Goal: Task Accomplishment & Management: Complete application form

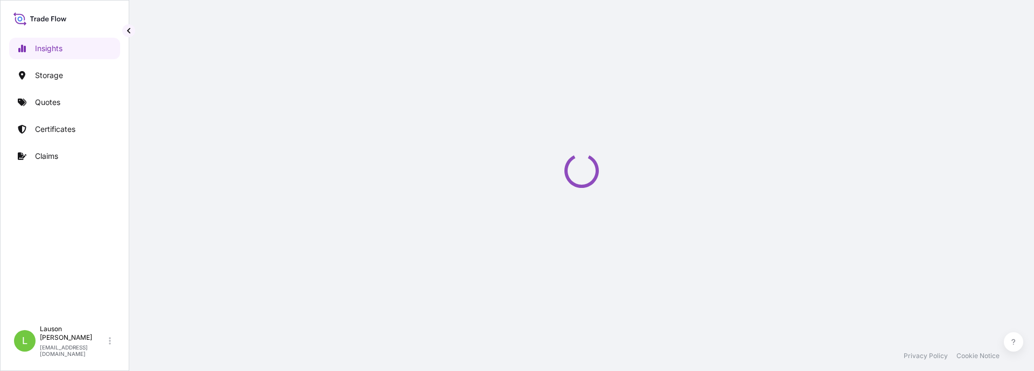
select select "2025"
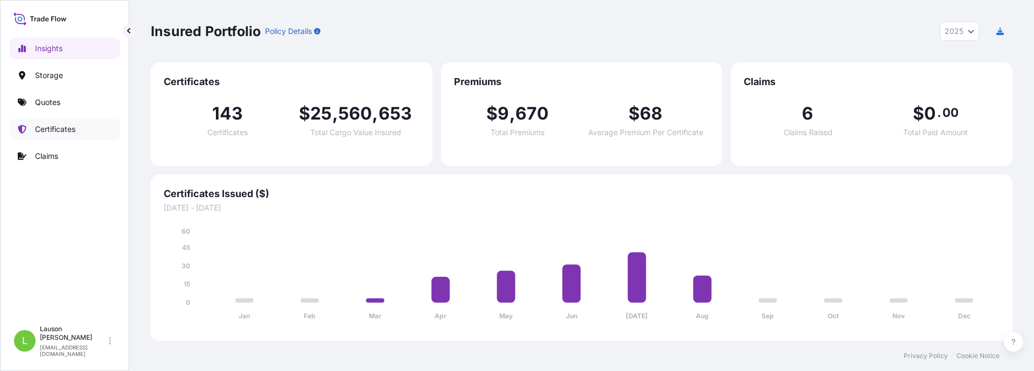
click at [64, 130] on p "Certificates" at bounding box center [55, 129] width 40 height 11
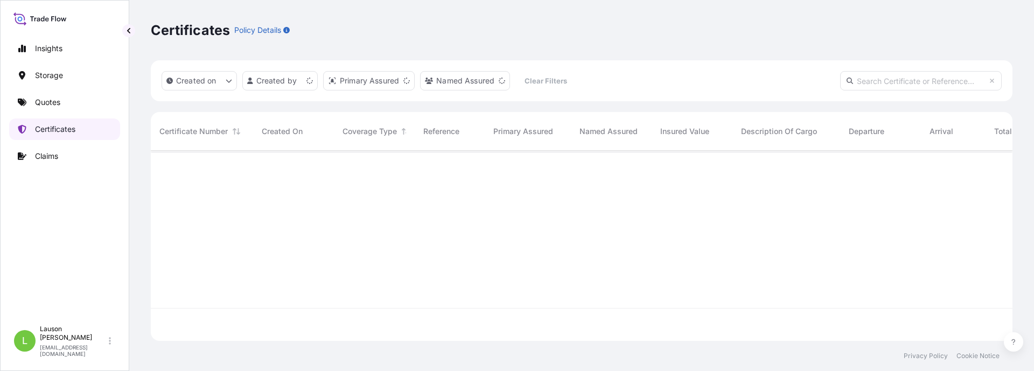
scroll to position [188, 854]
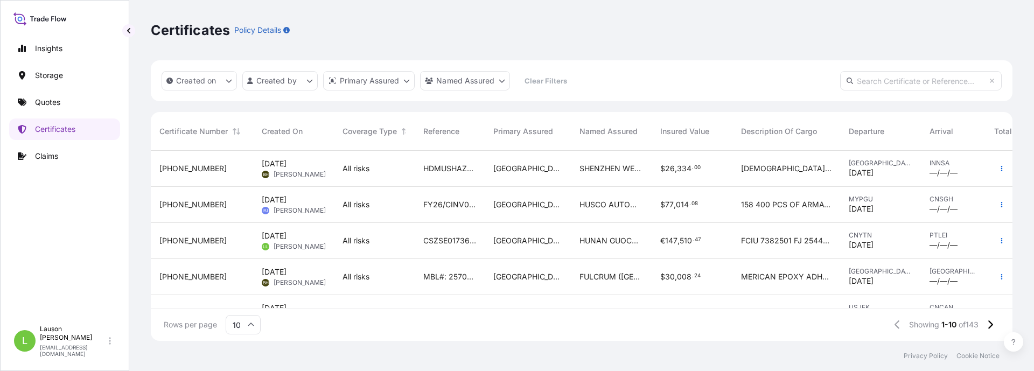
click at [914, 79] on input "text" at bounding box center [921, 80] width 162 height 19
click at [908, 75] on input "text" at bounding box center [921, 80] width 162 height 19
click at [909, 81] on input "text" at bounding box center [921, 80] width 162 height 19
paste input "CSZSE0173674"
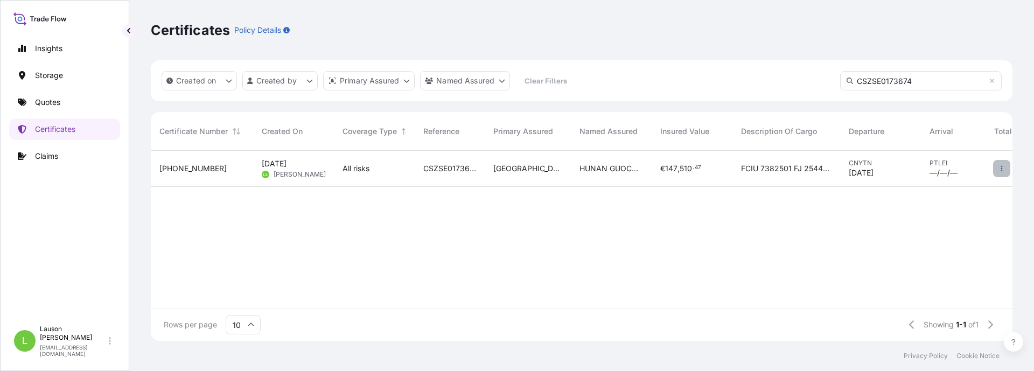
type input "CSZSE0173674"
click at [1004, 169] on icon "button" at bounding box center [1002, 168] width 6 height 6
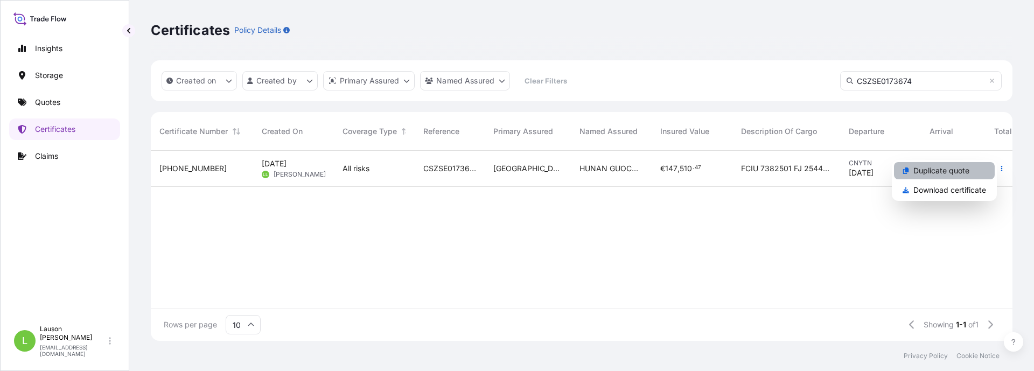
click at [966, 170] on p "Duplicate quote" at bounding box center [942, 170] width 56 height 11
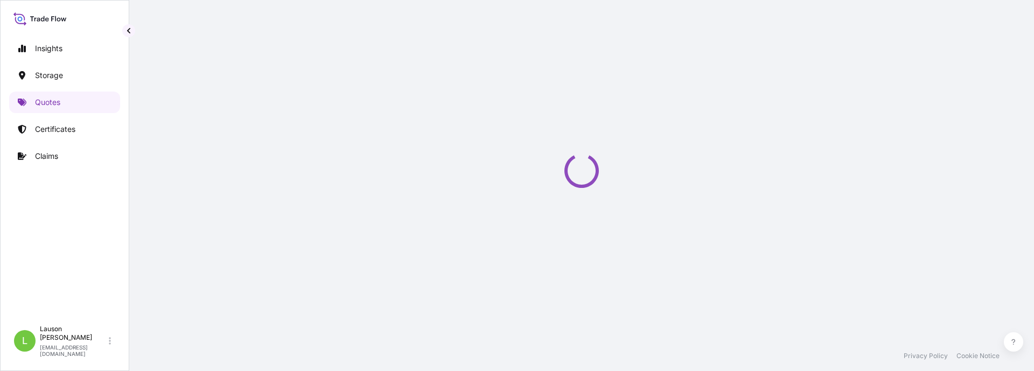
select select "Water"
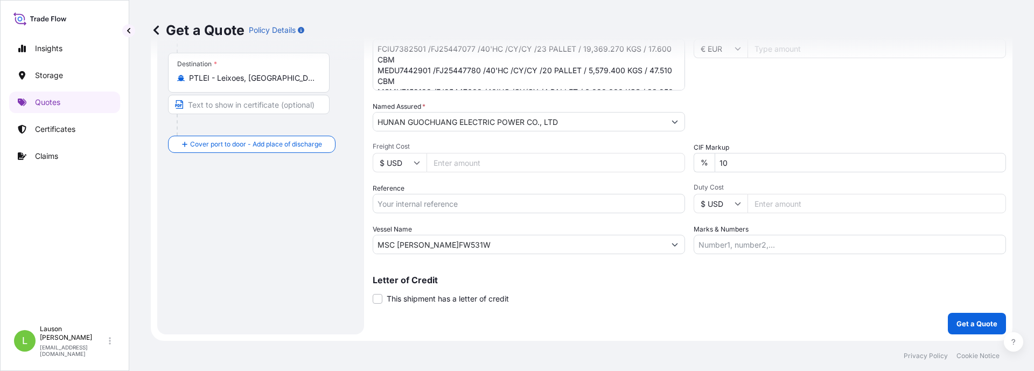
scroll to position [112, 0]
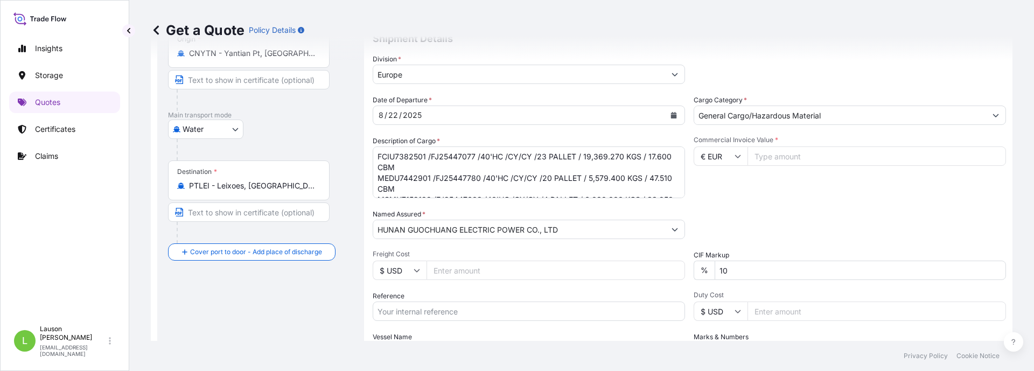
click at [258, 296] on div "Route Details Cover door to port - Add loading place Place of loading Road / [G…" at bounding box center [260, 199] width 185 height 466
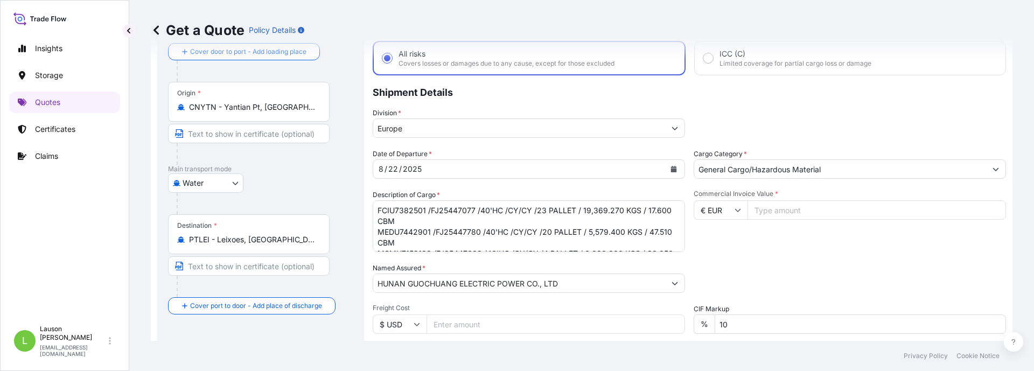
scroll to position [0, 0]
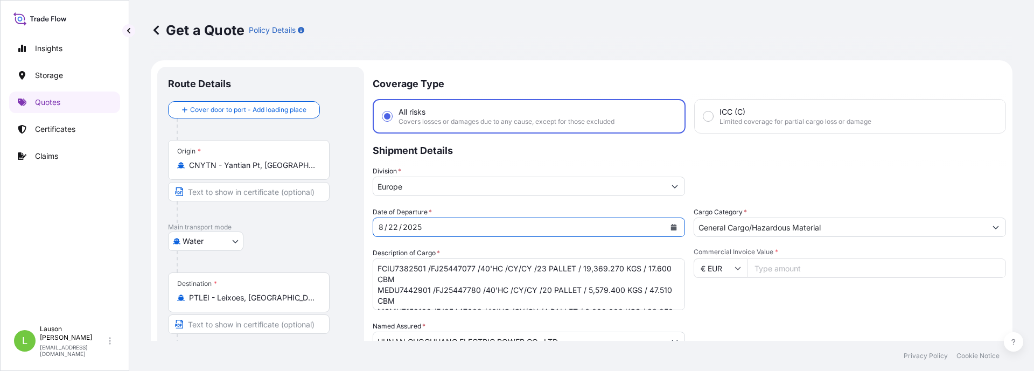
click at [671, 228] on icon "Calendar" at bounding box center [674, 227] width 6 height 6
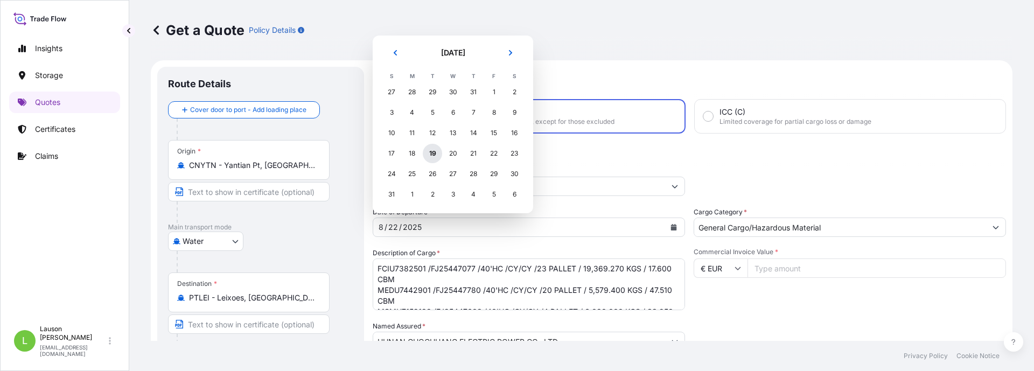
click at [430, 153] on div "19" at bounding box center [432, 153] width 19 height 19
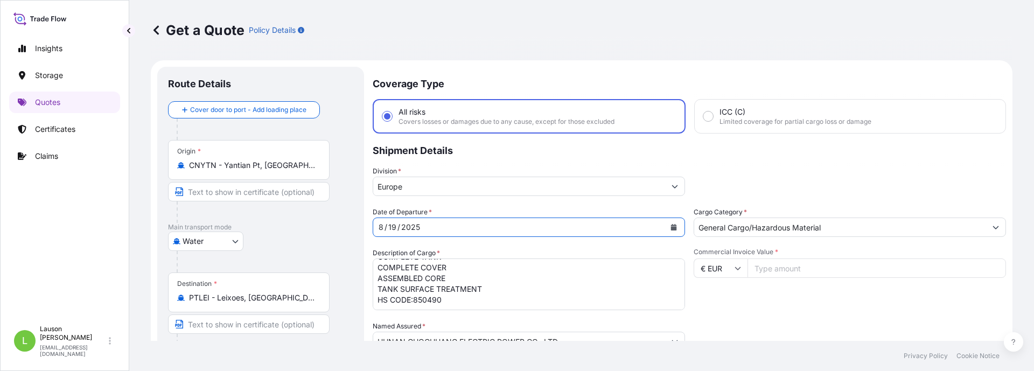
scroll to position [54, 0]
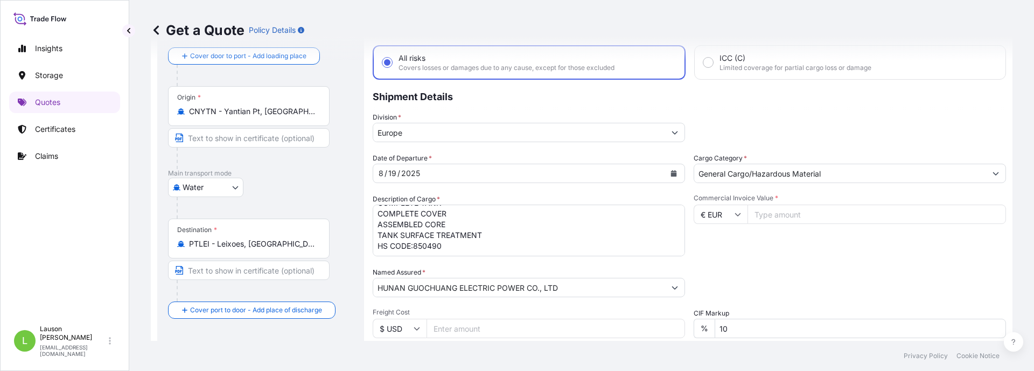
click at [774, 215] on input "Commercial Invoice Value *" at bounding box center [877, 214] width 259 height 19
type input "351996.98"
click at [832, 269] on div "Packing Category Type to search a container mode Please select a primary mode o…" at bounding box center [850, 282] width 312 height 30
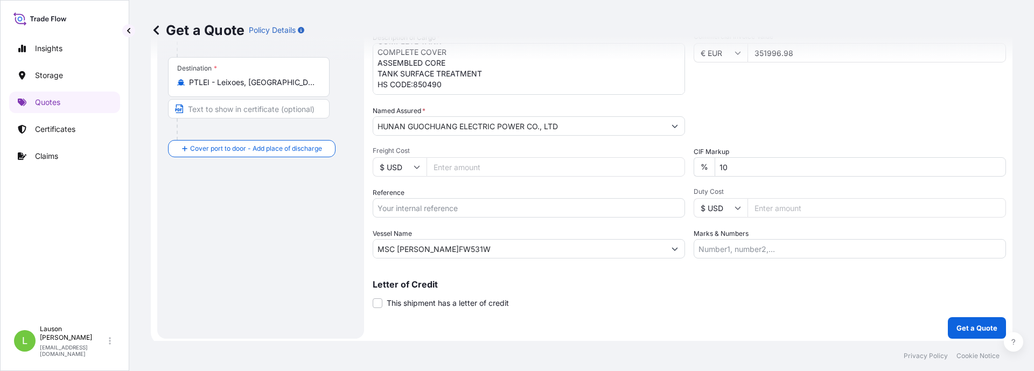
click at [923, 290] on div "Letter of Credit This shipment has a letter of credit Letter of credit * Letter…" at bounding box center [690, 294] width 634 height 29
click at [451, 207] on input "Reference" at bounding box center [529, 207] width 312 height 19
paste input "CSZSE0173674"
type input "CSZSE0173674"
click at [529, 252] on input "MSC [PERSON_NAME]FW531W" at bounding box center [519, 248] width 292 height 19
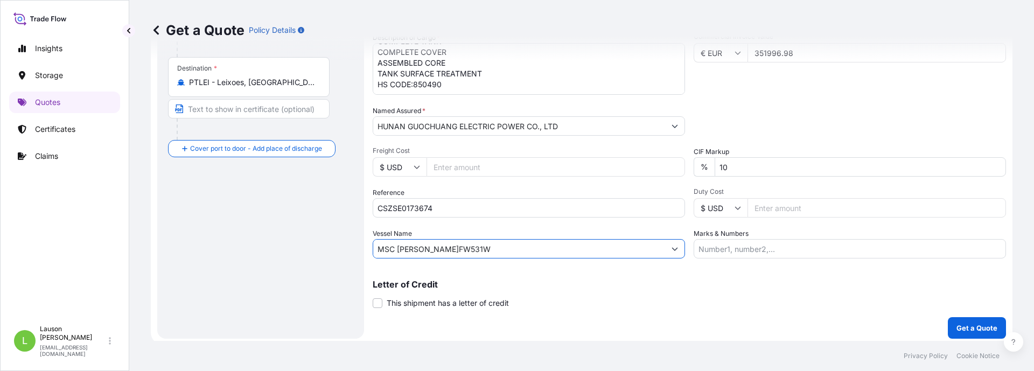
click at [529, 252] on input "MSC [PERSON_NAME]FW531W" at bounding box center [519, 248] width 292 height 19
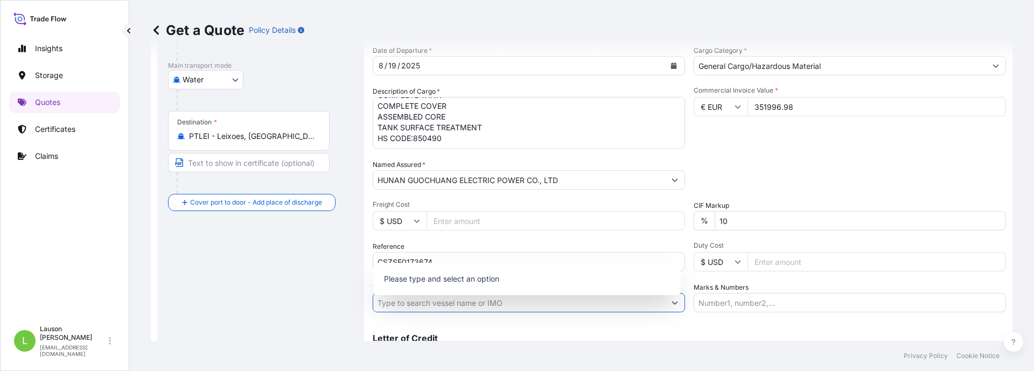
scroll to position [108, 0]
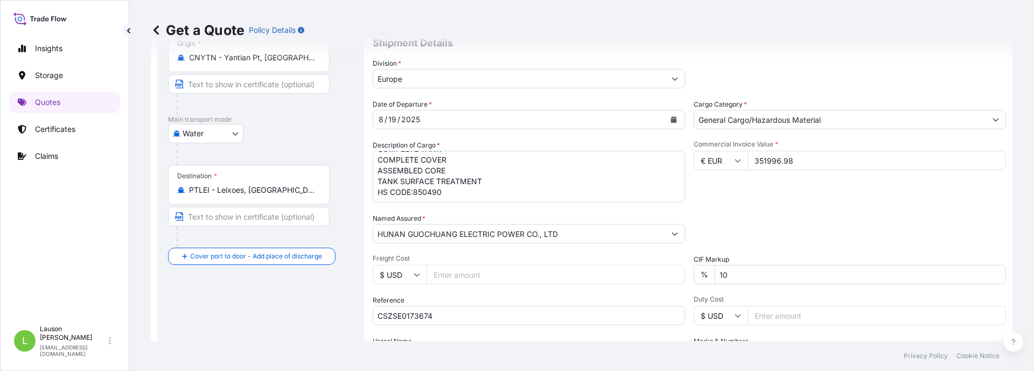
click at [770, 164] on input "351996.98" at bounding box center [877, 160] width 259 height 19
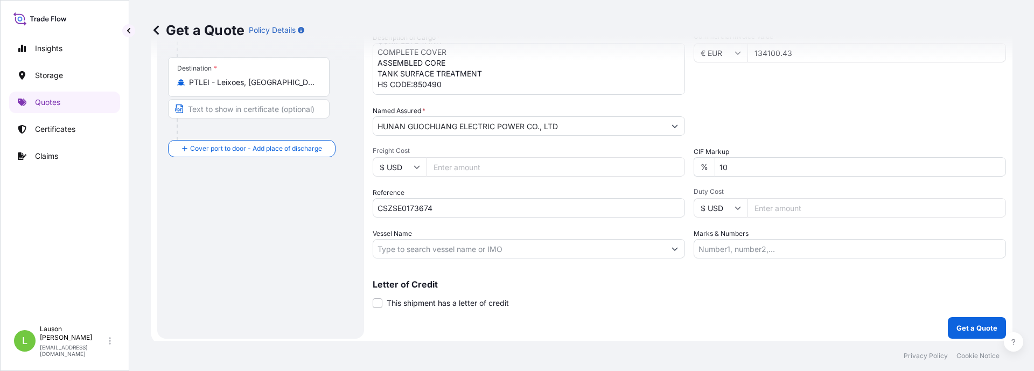
type input "134100.43"
click at [262, 239] on div "Route Details Cover door to port - Add loading place Place of loading Road / [G…" at bounding box center [260, 95] width 185 height 466
click at [407, 206] on input "CSZSE0173674" at bounding box center [529, 207] width 312 height 19
click at [428, 249] on input "Vessel Name" at bounding box center [519, 248] width 292 height 19
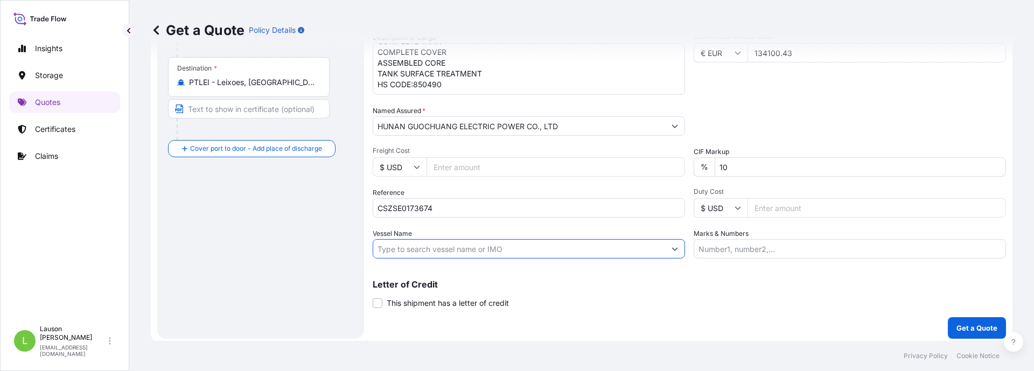
paste input "MSC [GEOGRAPHIC_DATA]"
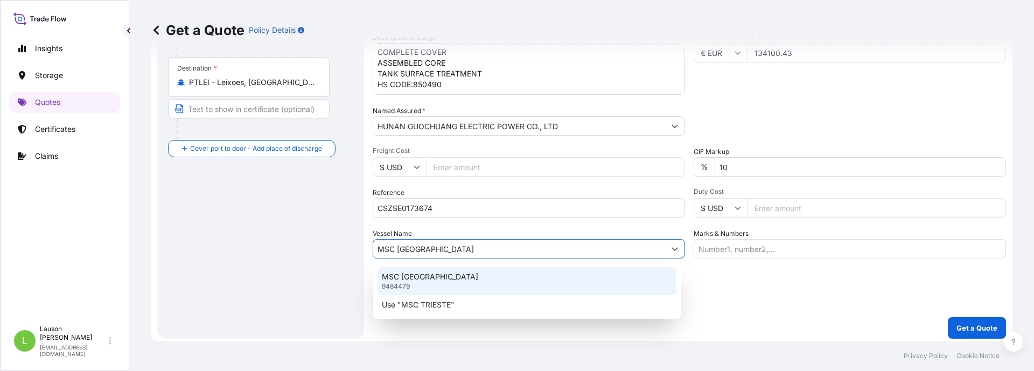
click at [467, 273] on div "MSC TRIESTE 9484479" at bounding box center [527, 281] width 299 height 28
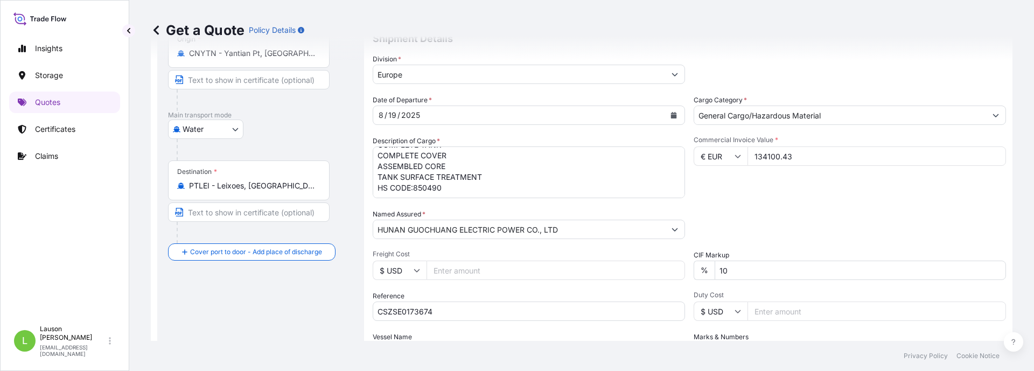
scroll to position [220, 0]
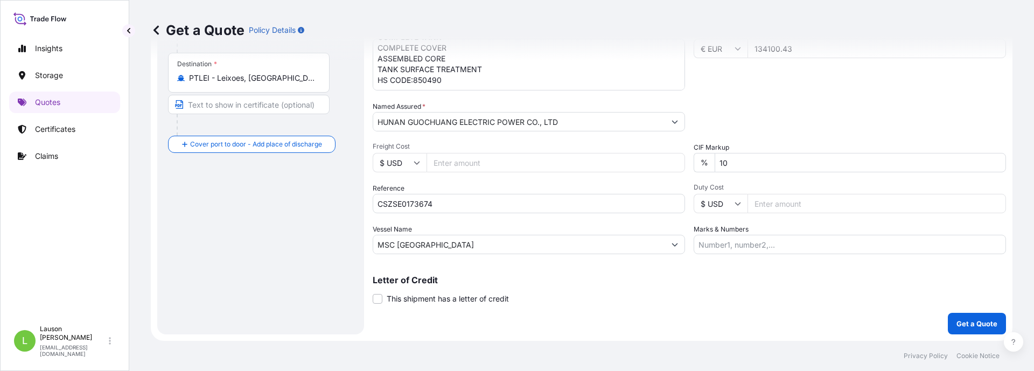
click at [297, 238] on div "Route Details Cover door to port - Add loading place Place of loading Road / [G…" at bounding box center [260, 91] width 185 height 466
click at [415, 246] on input "MSC [GEOGRAPHIC_DATA]" at bounding box center [519, 244] width 292 height 19
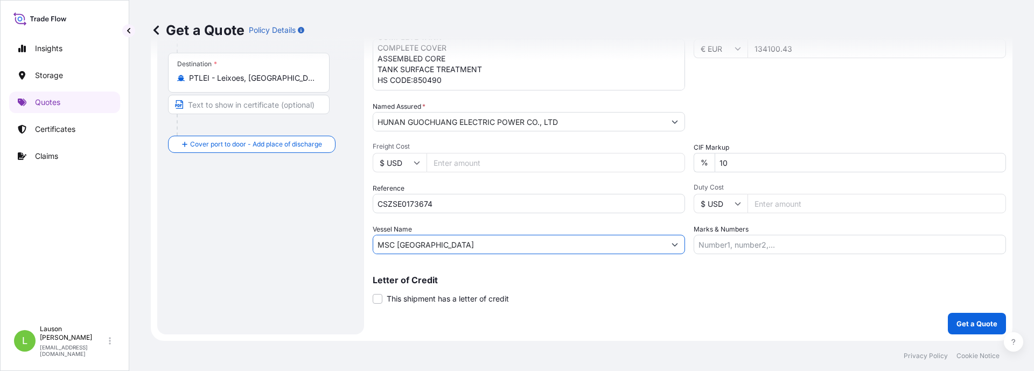
click at [415, 246] on input "MSC [GEOGRAPHIC_DATA]" at bounding box center [519, 244] width 292 height 19
paste input "GA531W"
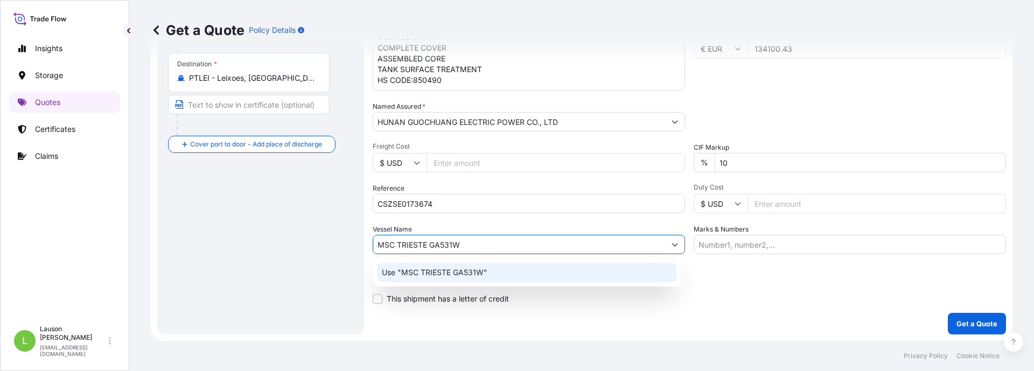
click at [429, 269] on p "Use "MSC TRIESTE GA531W"" at bounding box center [435, 272] width 106 height 11
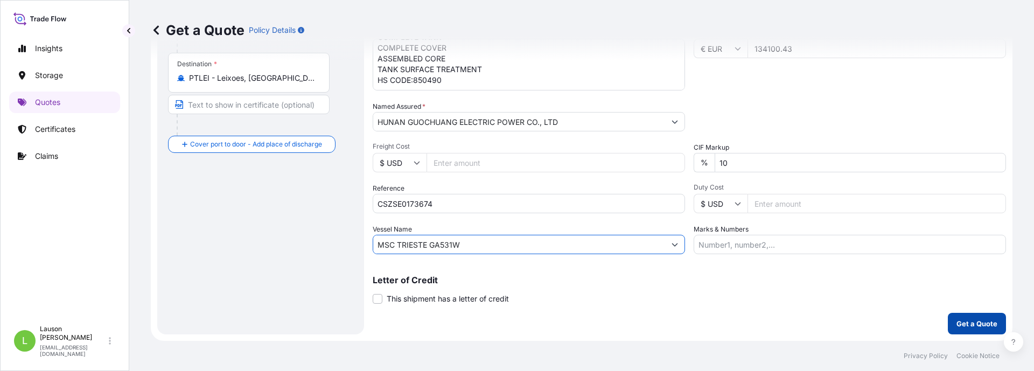
type input "MSC TRIESTE GA531W"
click at [977, 327] on p "Get a Quote" at bounding box center [977, 323] width 41 height 11
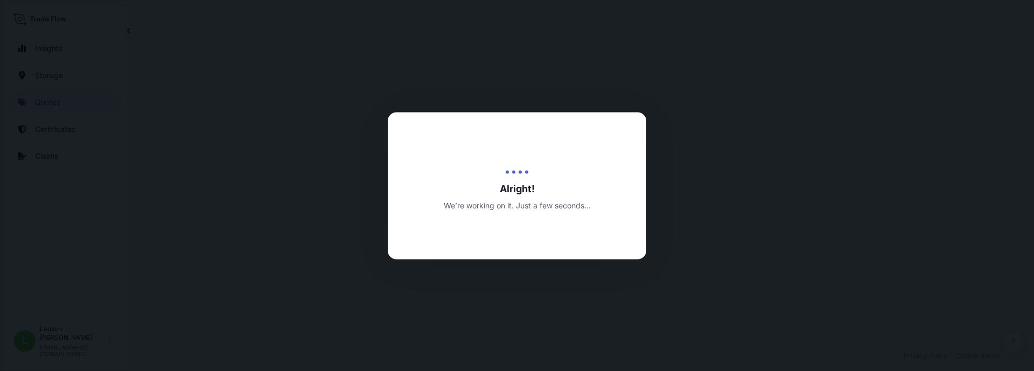
select select "Water"
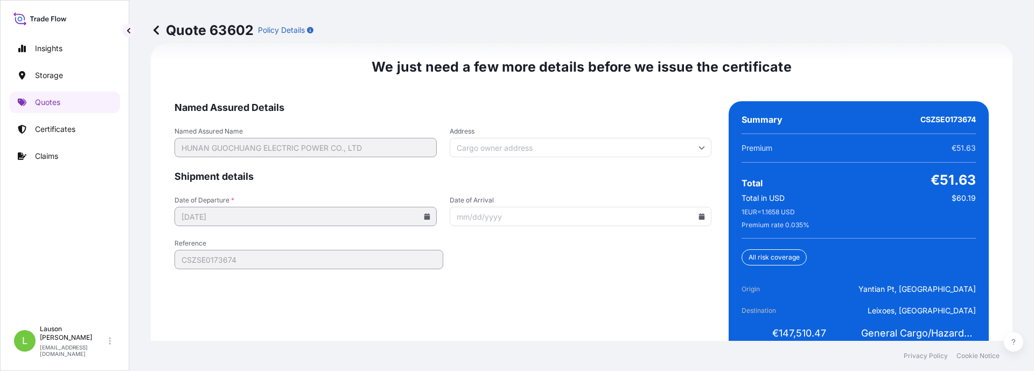
scroll to position [1716, 0]
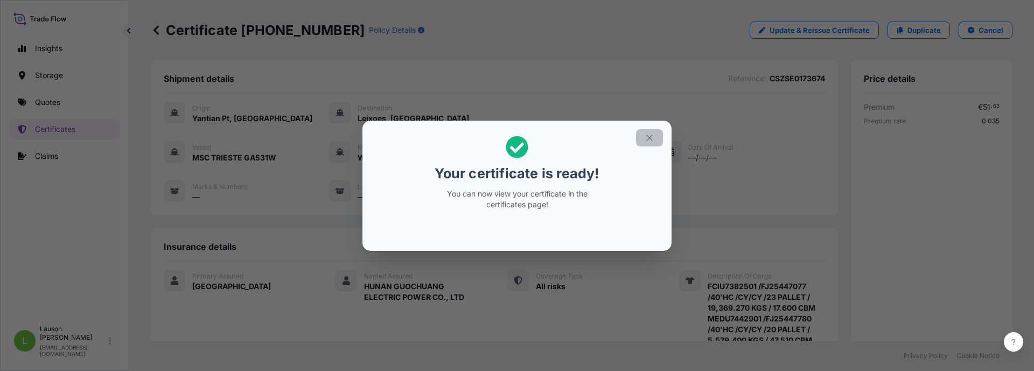
click at [650, 138] on icon "button" at bounding box center [650, 138] width 6 height 6
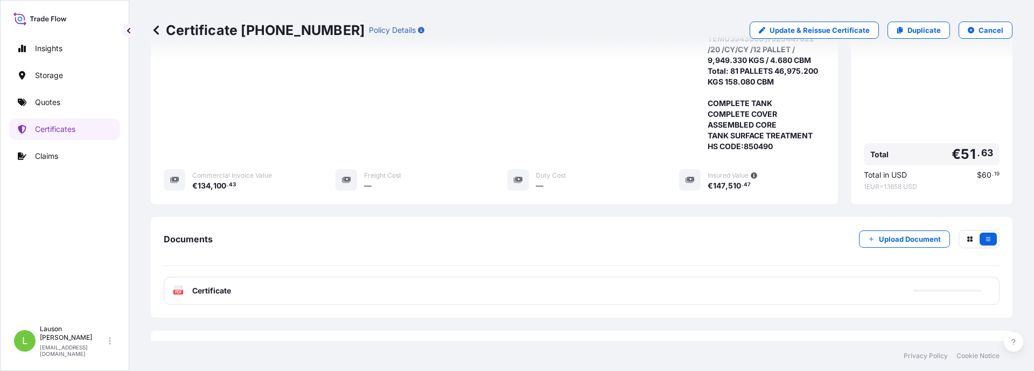
scroll to position [421, 0]
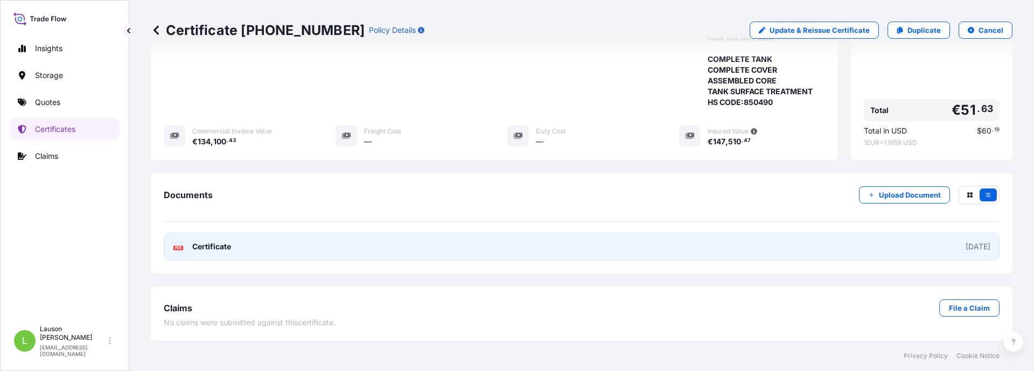
click at [966, 245] on div "[DATE]" at bounding box center [978, 246] width 25 height 11
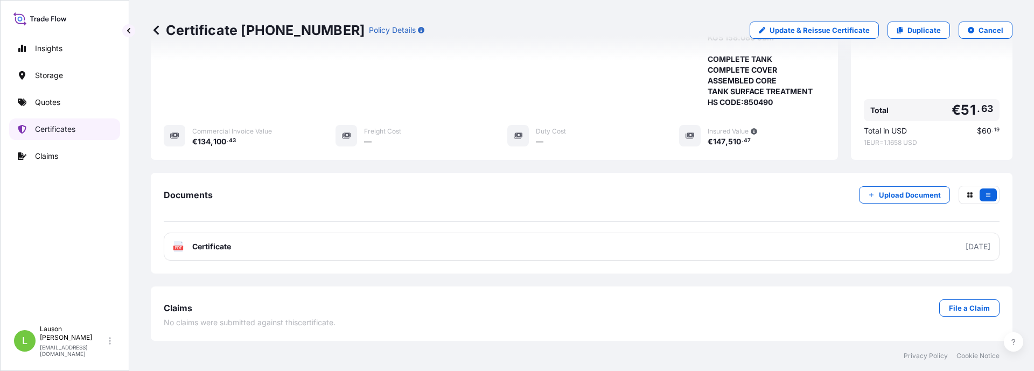
click at [49, 128] on p "Certificates" at bounding box center [55, 129] width 40 height 11
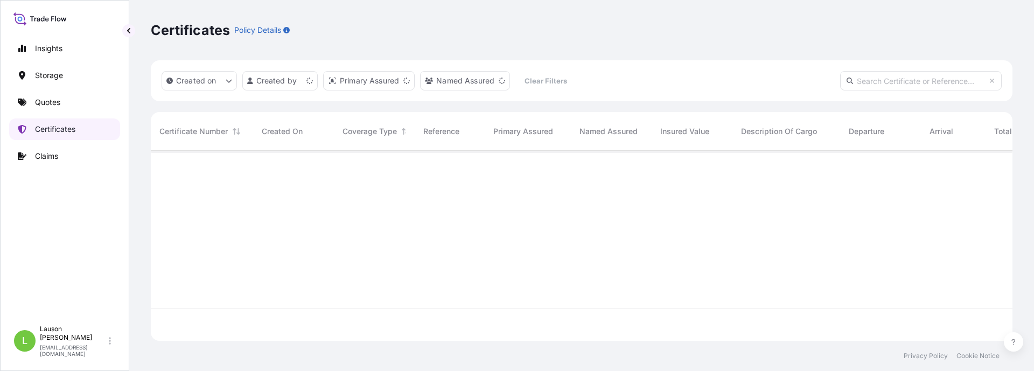
scroll to position [188, 854]
click at [878, 80] on input "text" at bounding box center [921, 80] width 162 height 19
paste input "CSZSE0173674"
type input "CSZSE0173674"
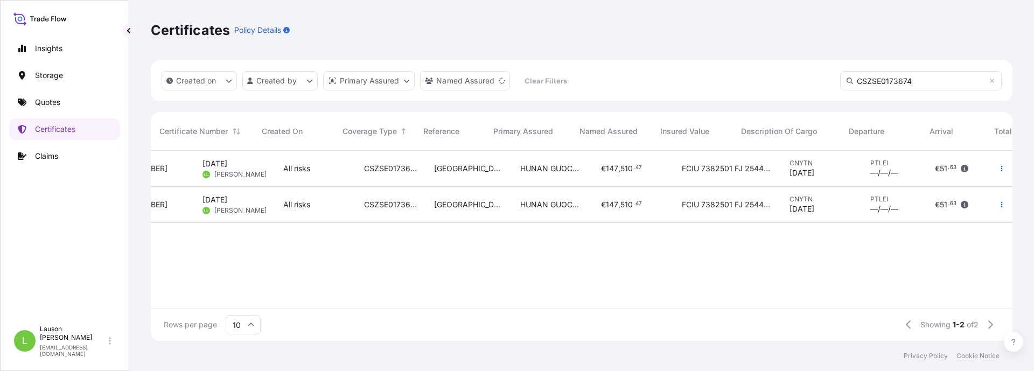
scroll to position [0, 0]
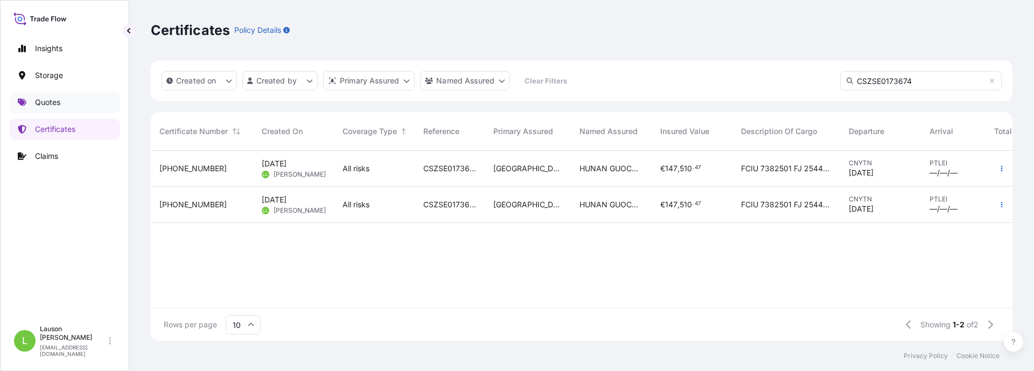
click at [50, 101] on p "Quotes" at bounding box center [47, 102] width 25 height 11
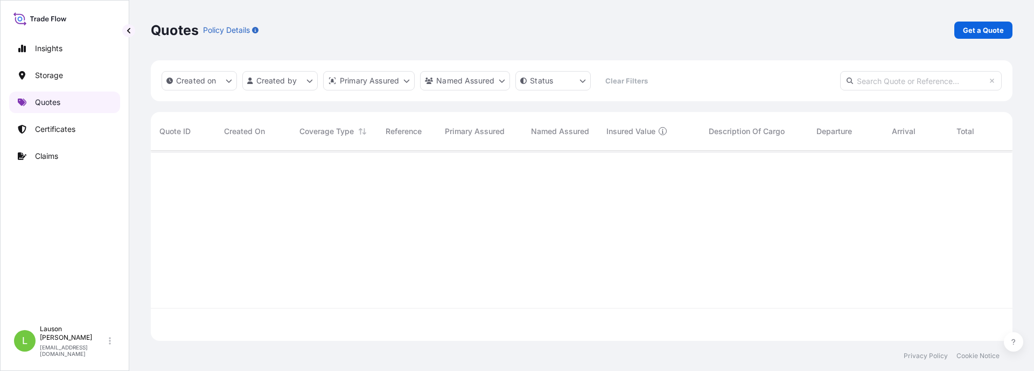
scroll to position [221, 854]
click at [59, 130] on p "Certificates" at bounding box center [55, 129] width 40 height 11
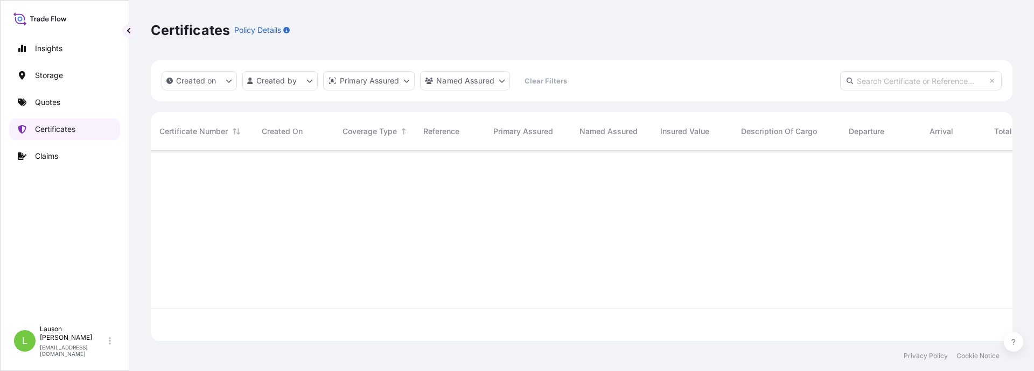
scroll to position [188, 854]
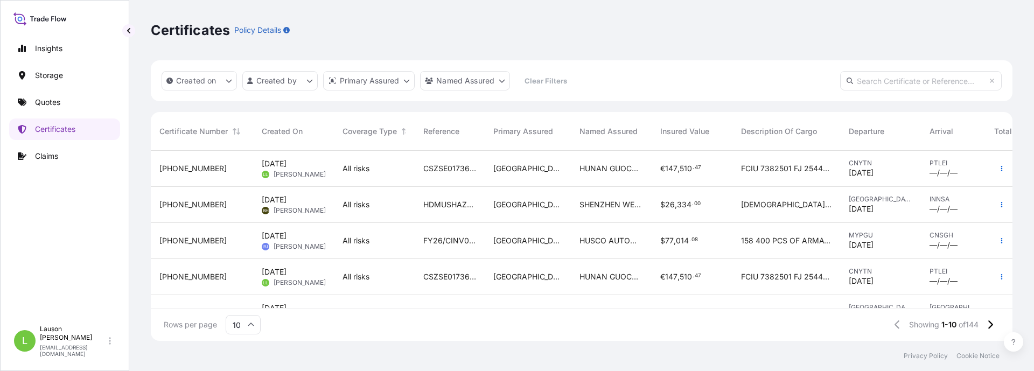
click at [934, 79] on input "text" at bounding box center [921, 80] width 162 height 19
type input "cszse0173674"
